Goal: Navigation & Orientation: Find specific page/section

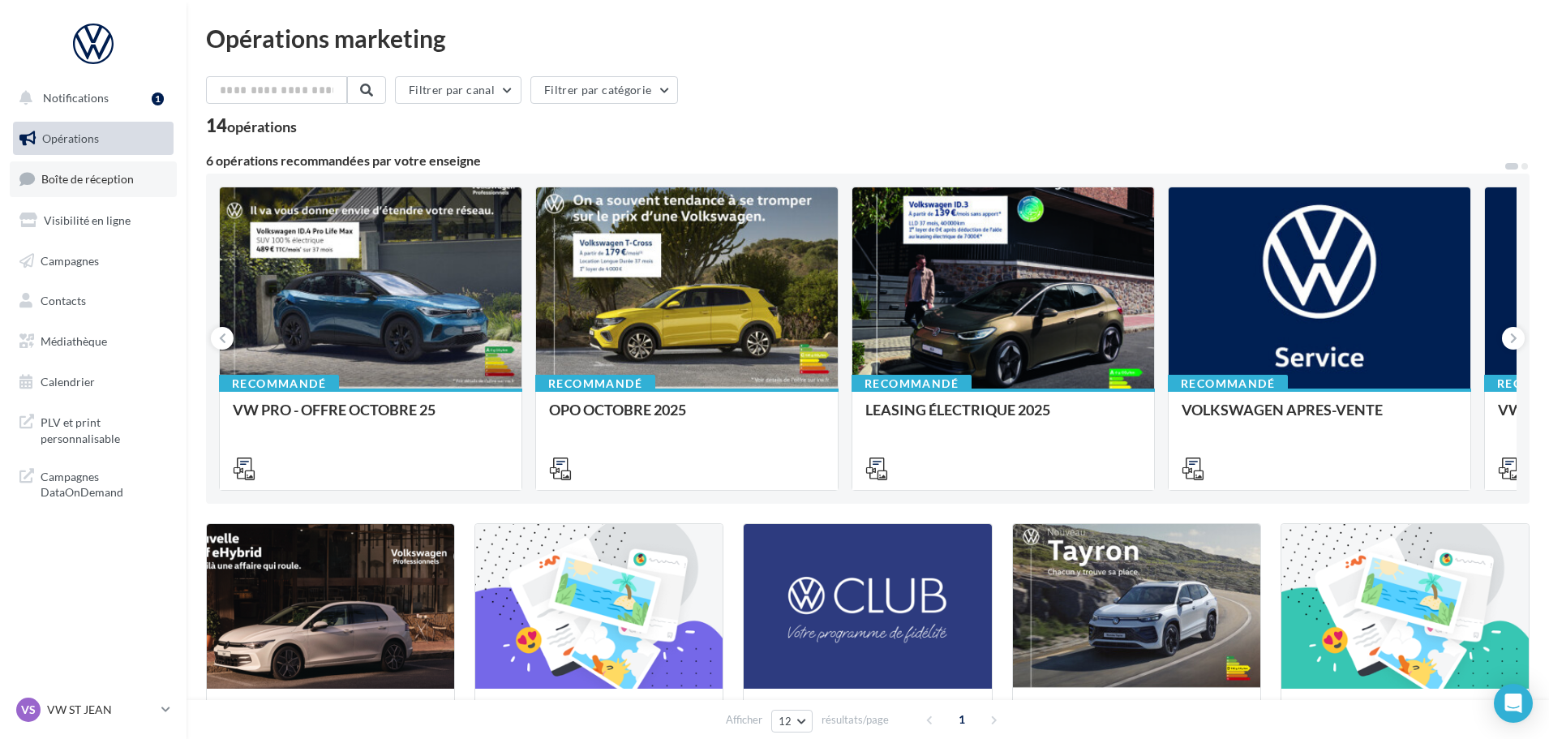
click at [148, 188] on link "Boîte de réception" at bounding box center [93, 178] width 167 height 35
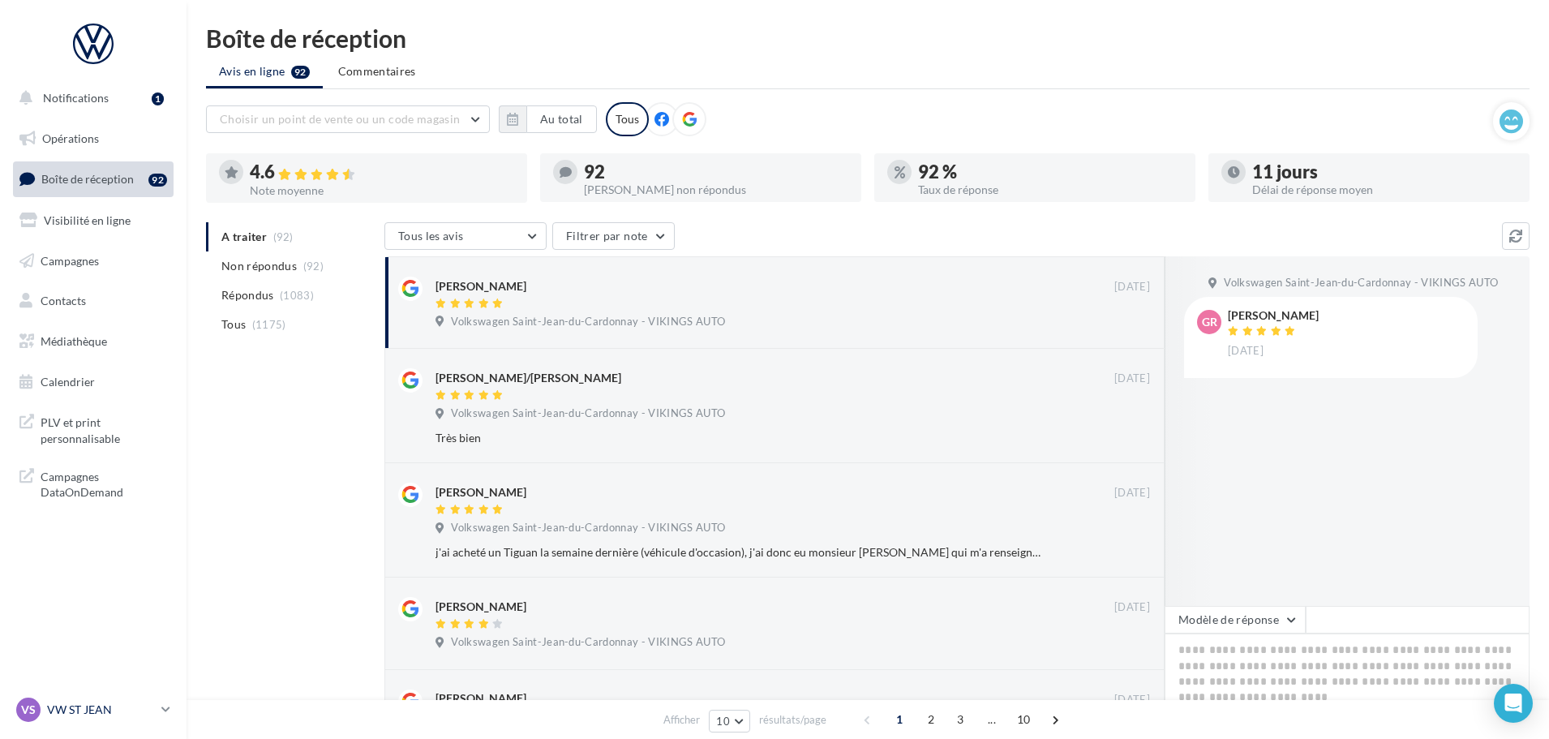
click at [84, 717] on p "VW ST JEAN" at bounding box center [101, 710] width 108 height 16
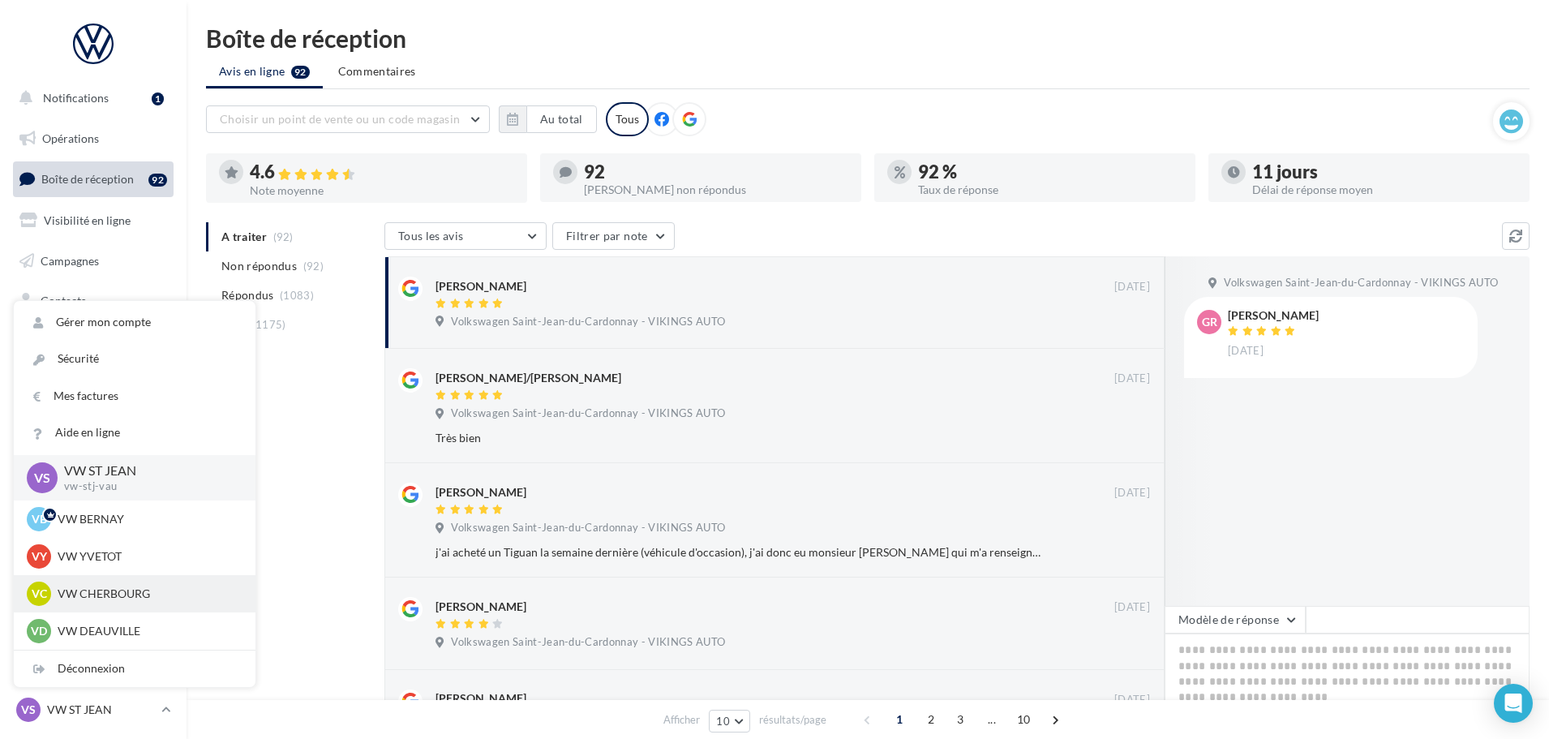
scroll to position [243, 0]
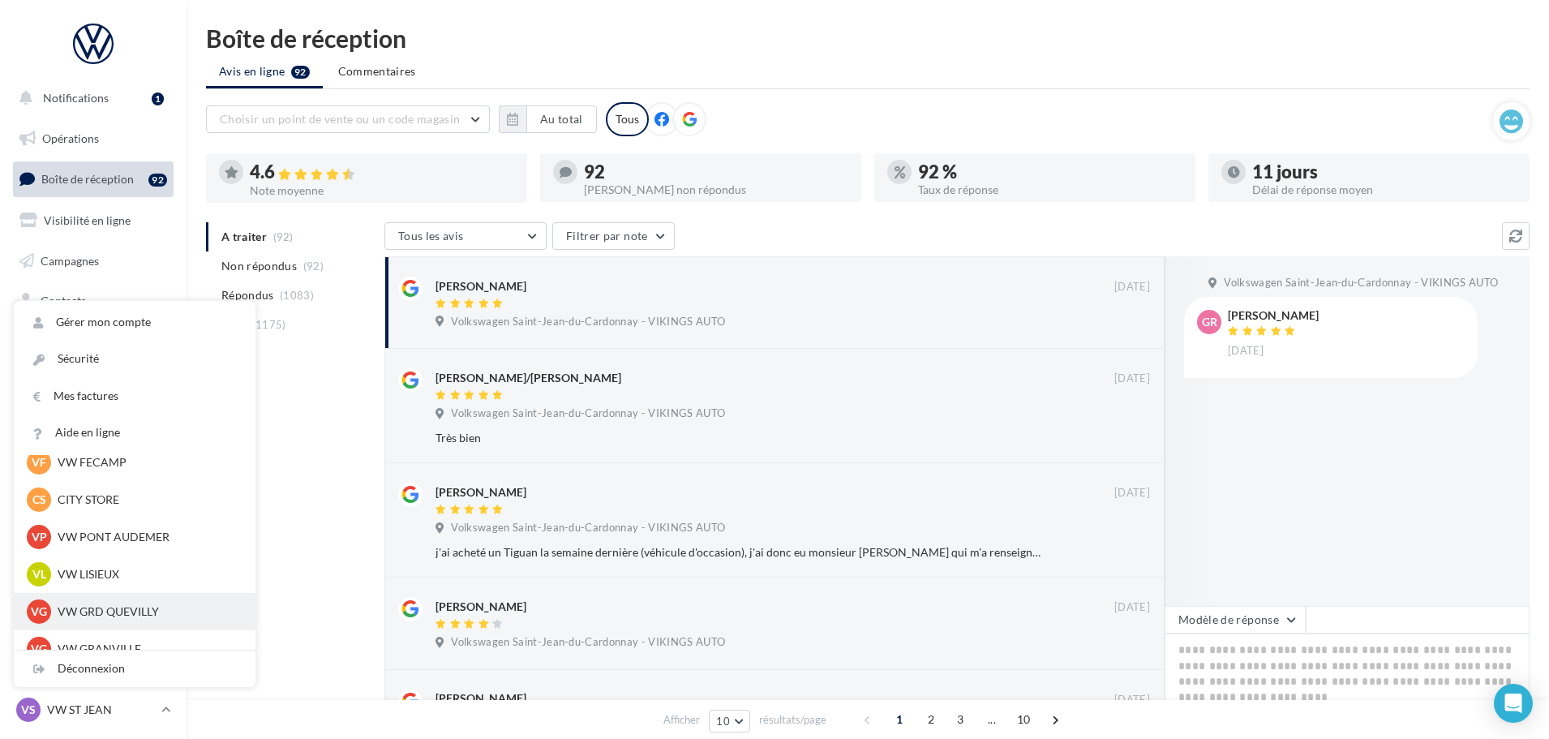
click at [111, 608] on p "VW GRD QUEVILLY" at bounding box center [147, 611] width 178 height 16
